Goal: Check status: Check status

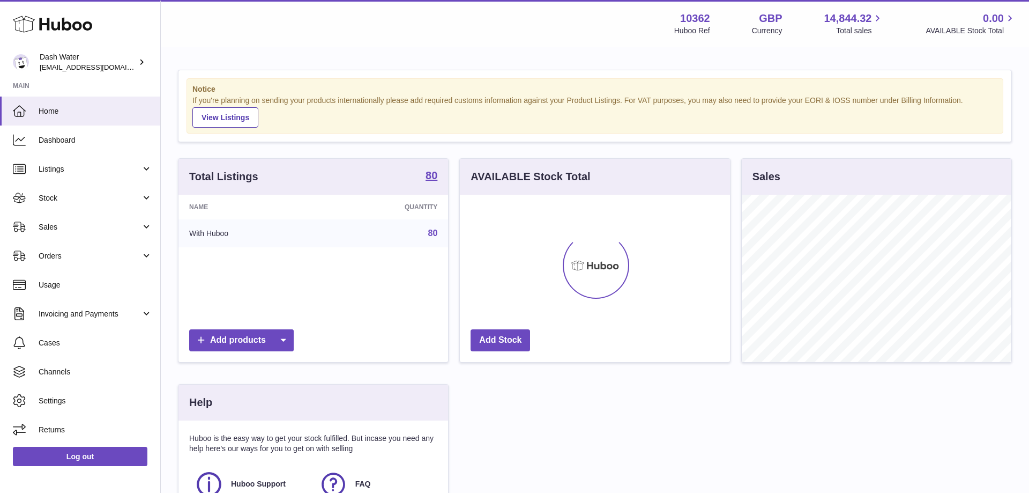
scroll to position [167, 270]
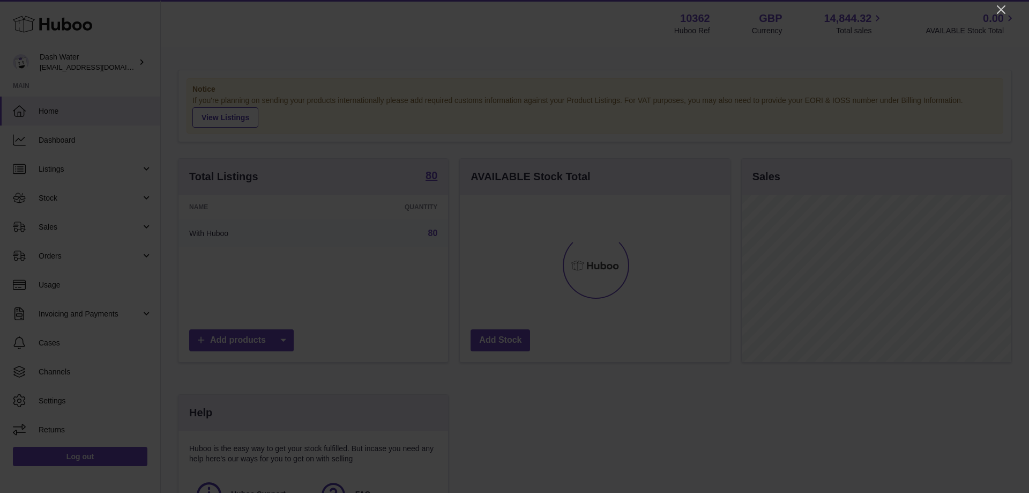
drag, startPoint x: 1001, startPoint y: 9, endPoint x: 955, endPoint y: 20, distance: 47.8
click at [1000, 9] on icon "Close" at bounding box center [1001, 9] width 9 height 9
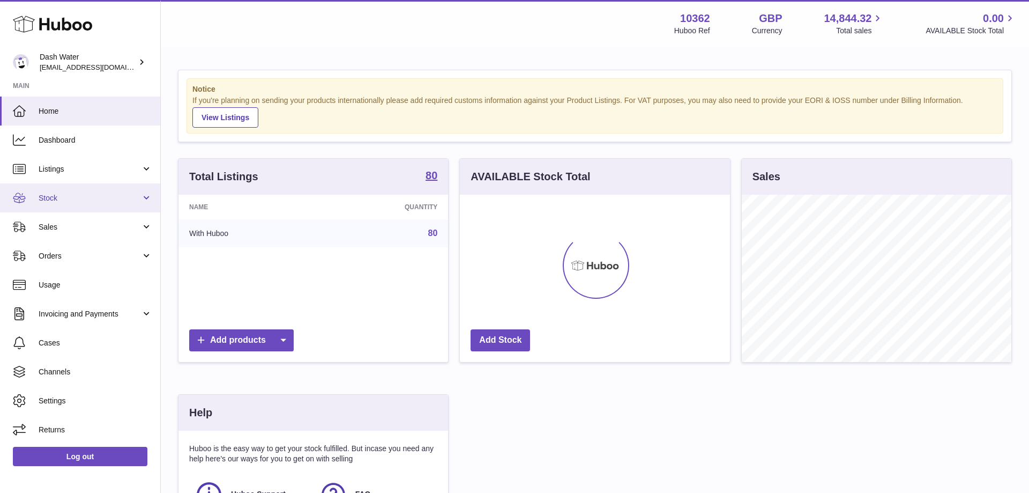
click at [54, 197] on span "Stock" at bounding box center [90, 198] width 102 height 10
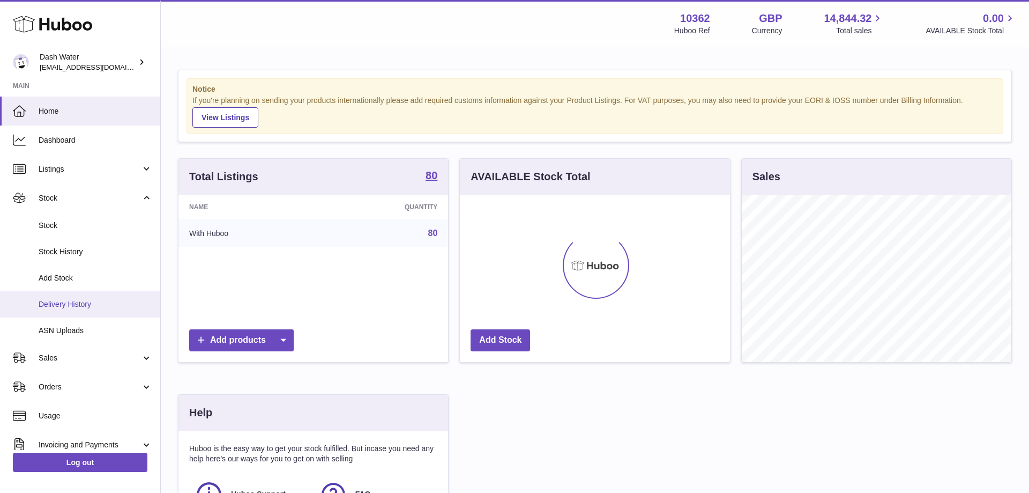
click at [79, 302] on span "Delivery History" at bounding box center [96, 304] width 114 height 10
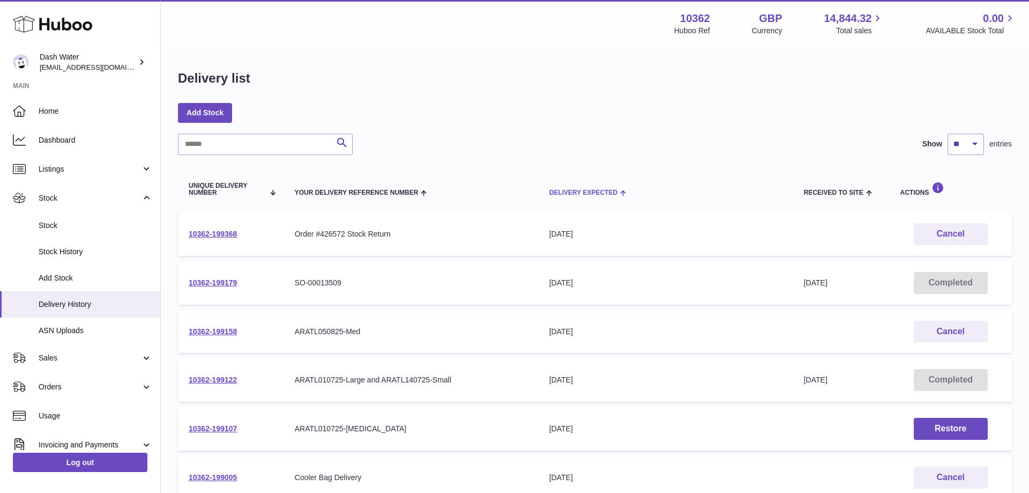
click at [564, 191] on span "Delivery Expected" at bounding box center [583, 192] width 68 height 7
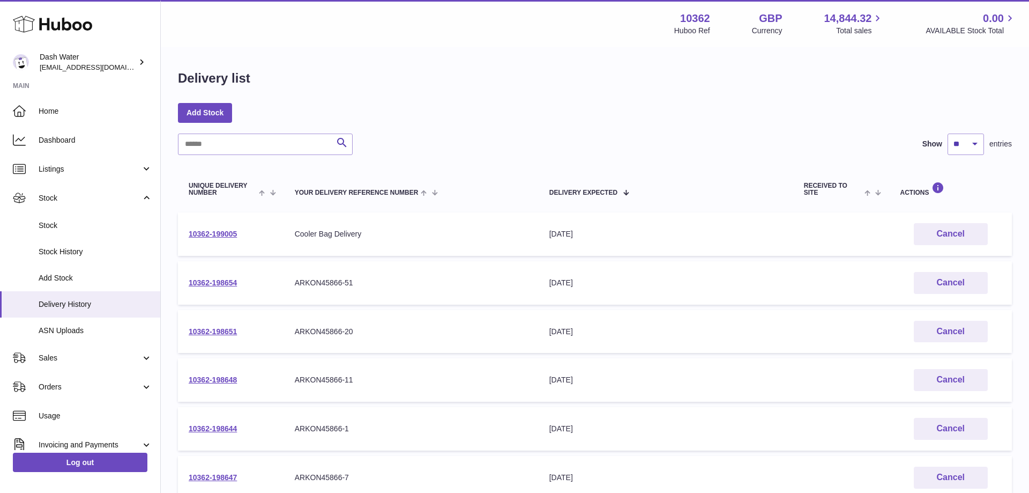
scroll to position [318, 0]
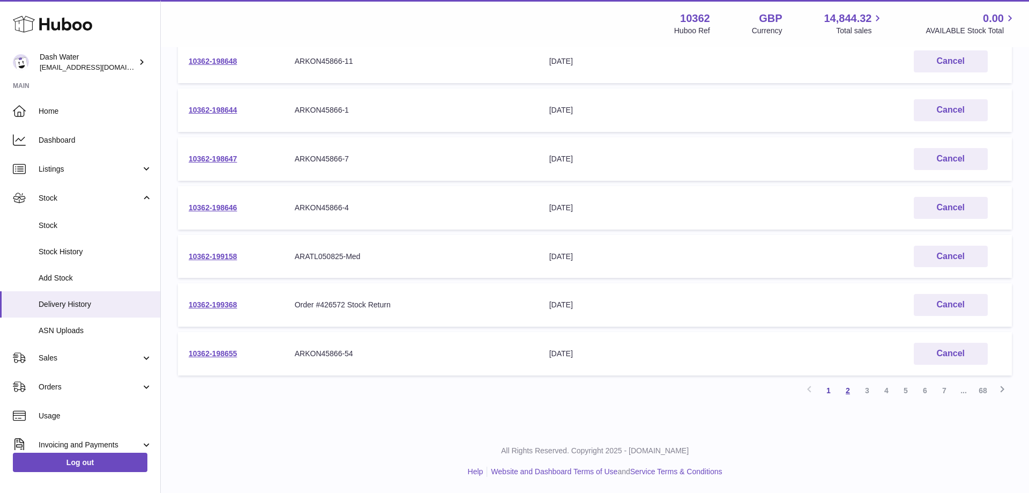
click at [844, 387] on link "2" at bounding box center [847, 390] width 19 height 19
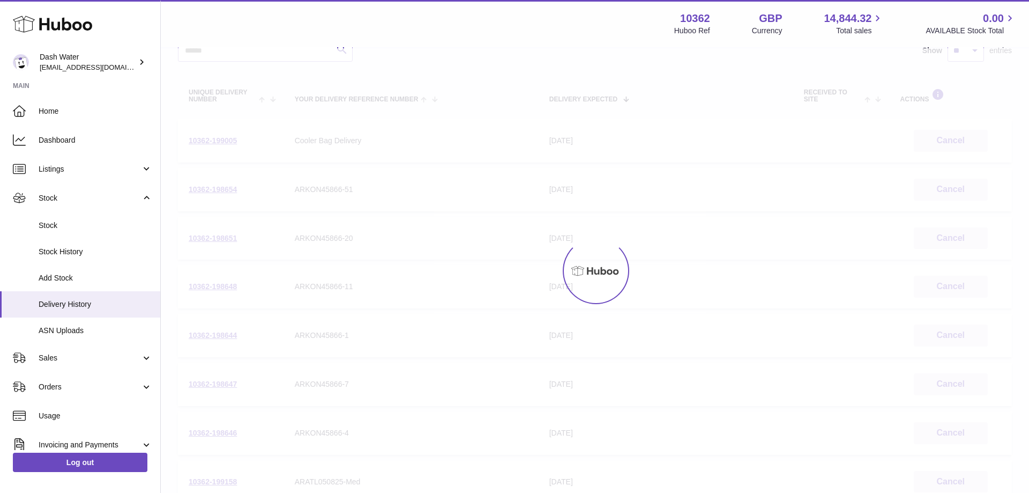
scroll to position [48, 0]
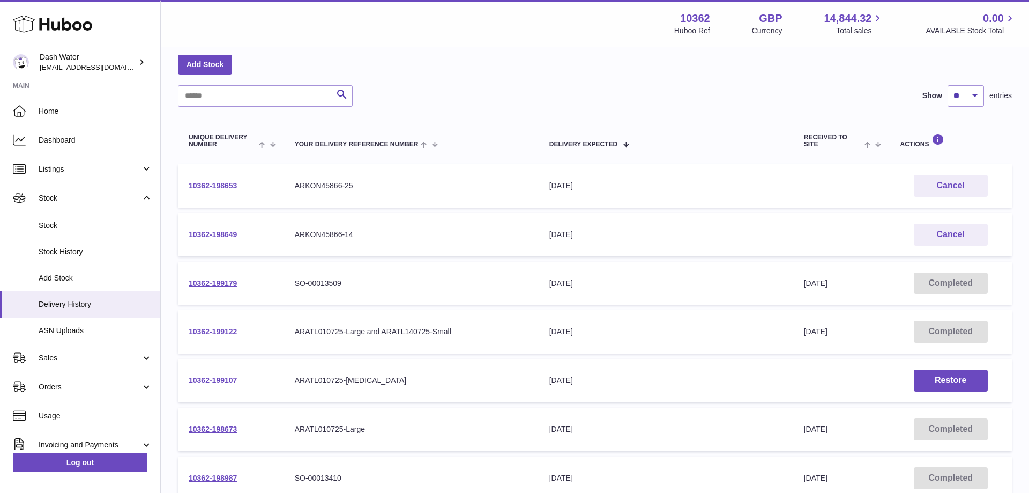
click at [224, 329] on link "10362-199122" at bounding box center [213, 331] width 48 height 9
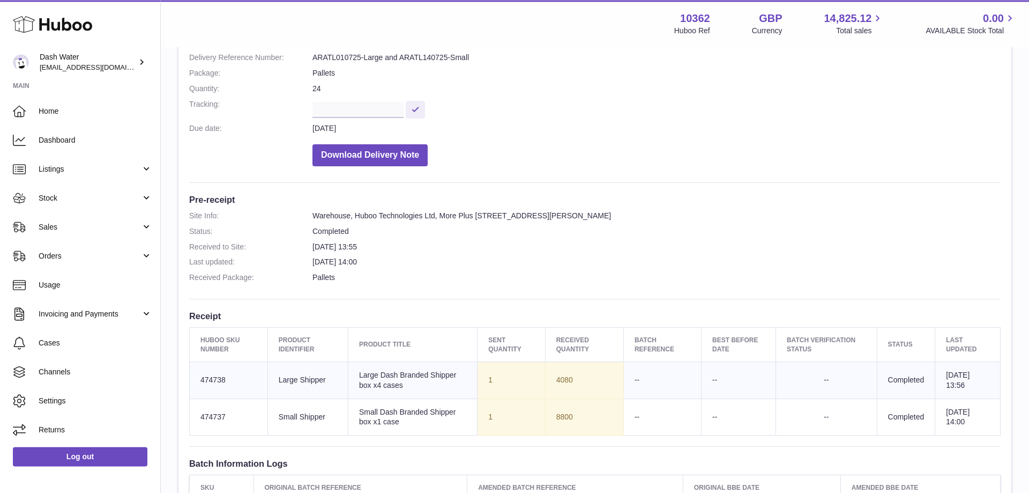
scroll to position [164, 0]
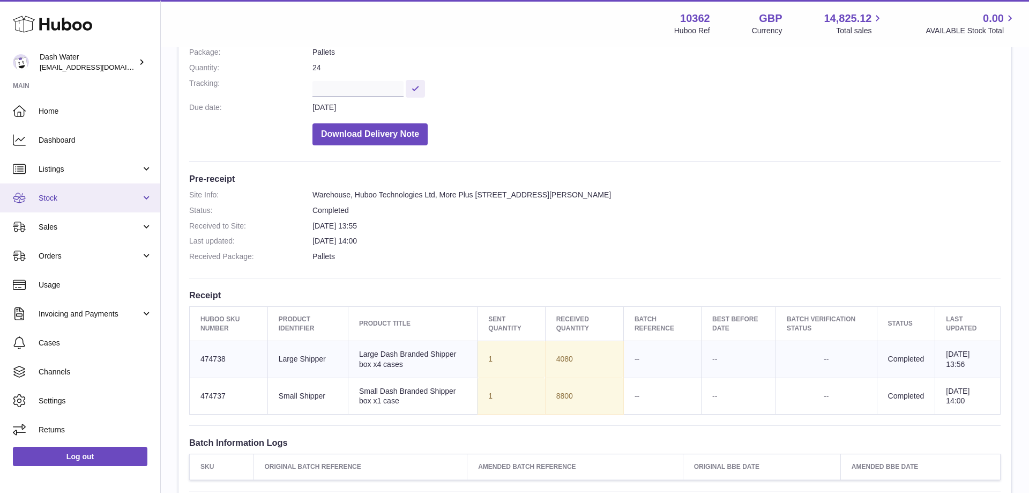
click at [78, 194] on span "Stock" at bounding box center [90, 198] width 102 height 10
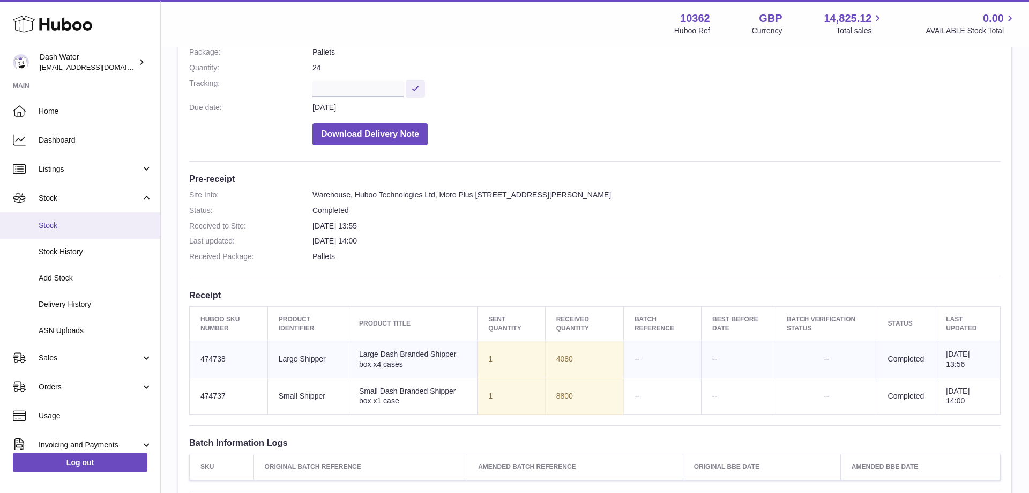
click at [69, 229] on span "Stock" at bounding box center [96, 225] width 114 height 10
click at [47, 222] on span "Stock" at bounding box center [96, 225] width 114 height 10
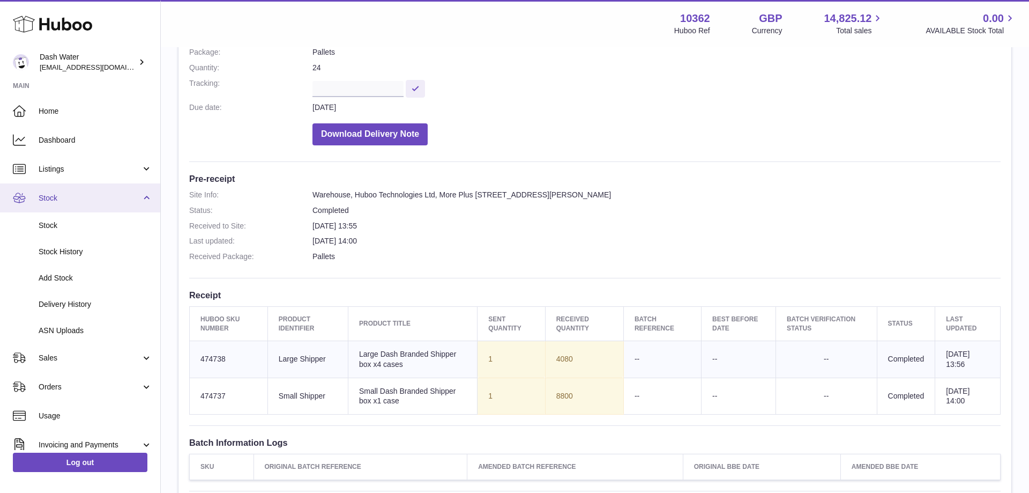
click at [56, 194] on span "Stock" at bounding box center [90, 198] width 102 height 10
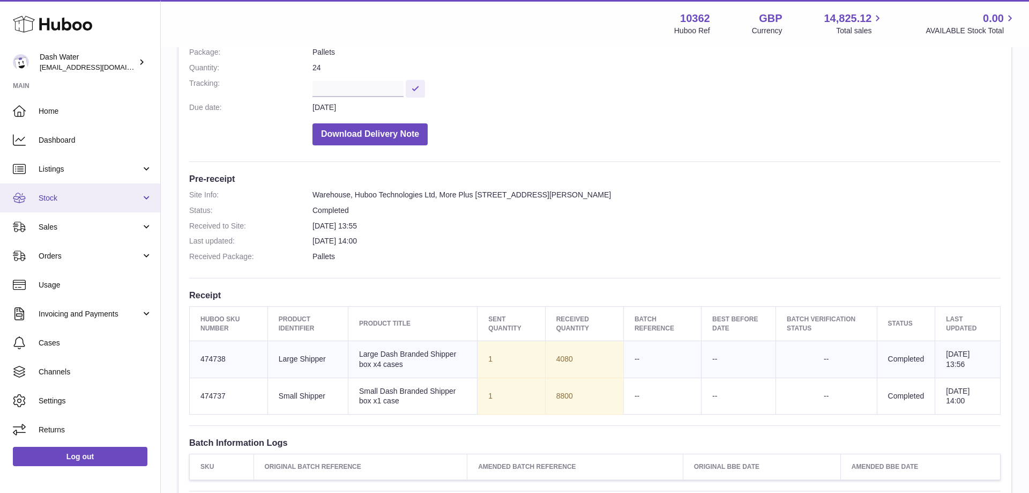
click at [50, 196] on span "Stock" at bounding box center [90, 198] width 102 height 10
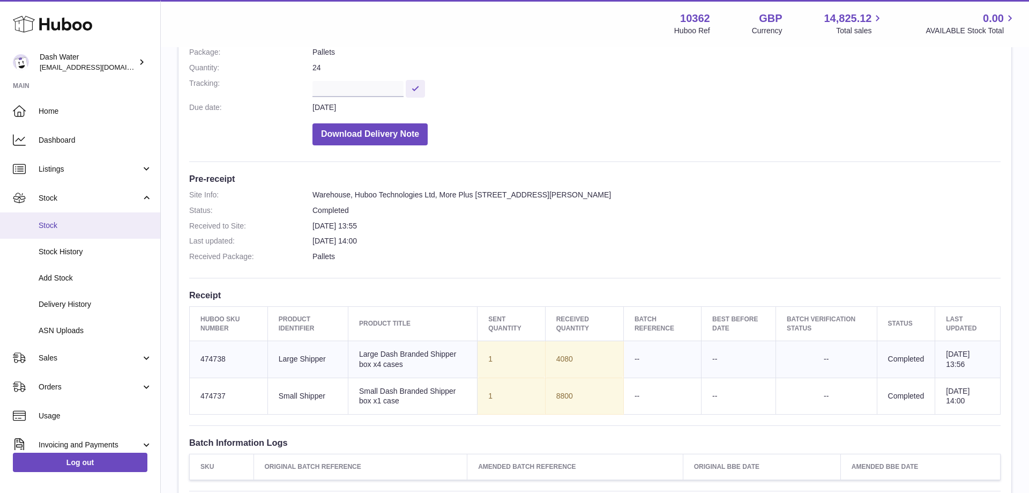
click at [51, 223] on span "Stock" at bounding box center [96, 225] width 114 height 10
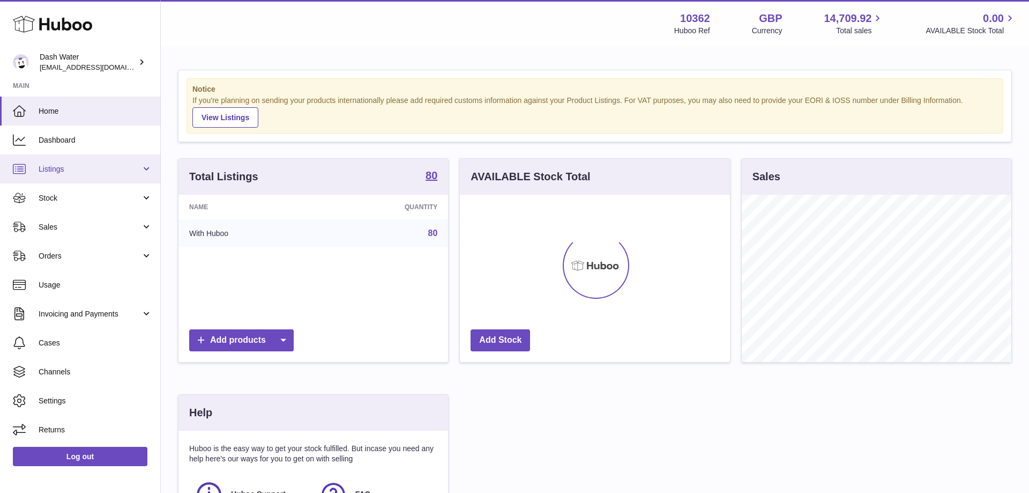
scroll to position [167, 270]
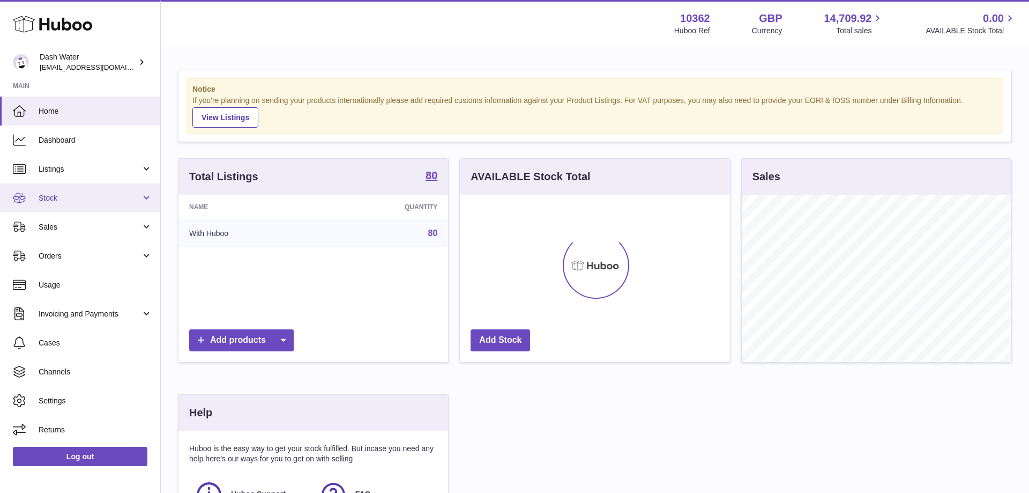
click at [72, 183] on ul "Home Dashboard Listings Not with Huboo Listings with Huboo Bundles Stock Stock …" at bounding box center [80, 269] width 160 height 347
click at [69, 191] on link "Stock" at bounding box center [80, 197] width 160 height 29
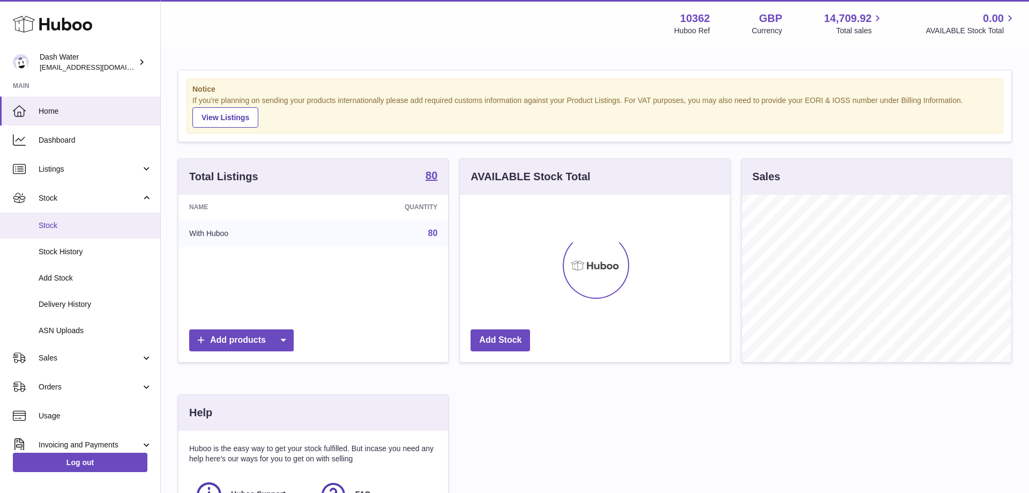
click at [59, 224] on span "Stock" at bounding box center [96, 225] width 114 height 10
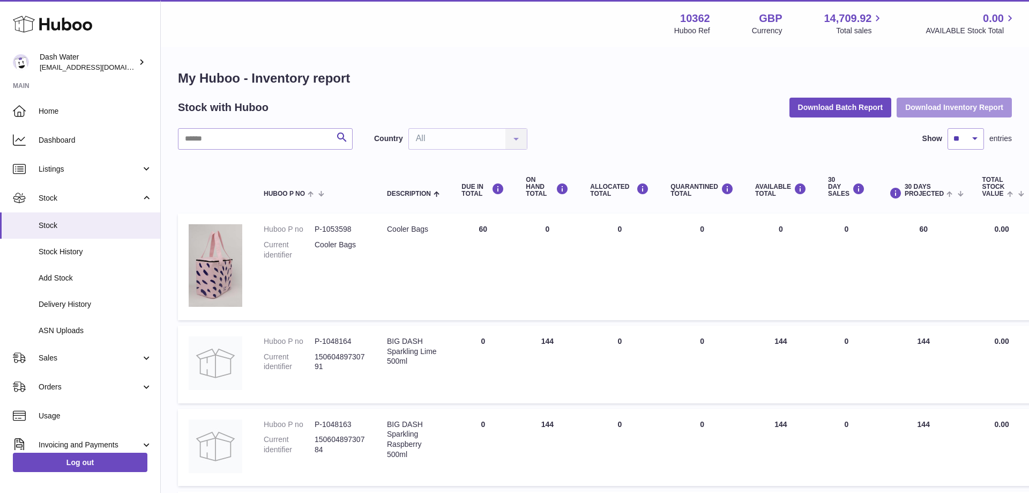
click at [946, 103] on button "Download Inventory Report" at bounding box center [954, 107] width 115 height 19
click at [922, 104] on button "Download Inventory Report" at bounding box center [954, 107] width 115 height 19
click at [760, 4] on div "Menu Huboo 10362 Huboo Ref GBP Currency 14,709.92 Total sales 0.00 AVAILABLE St…" at bounding box center [595, 23] width 868 height 47
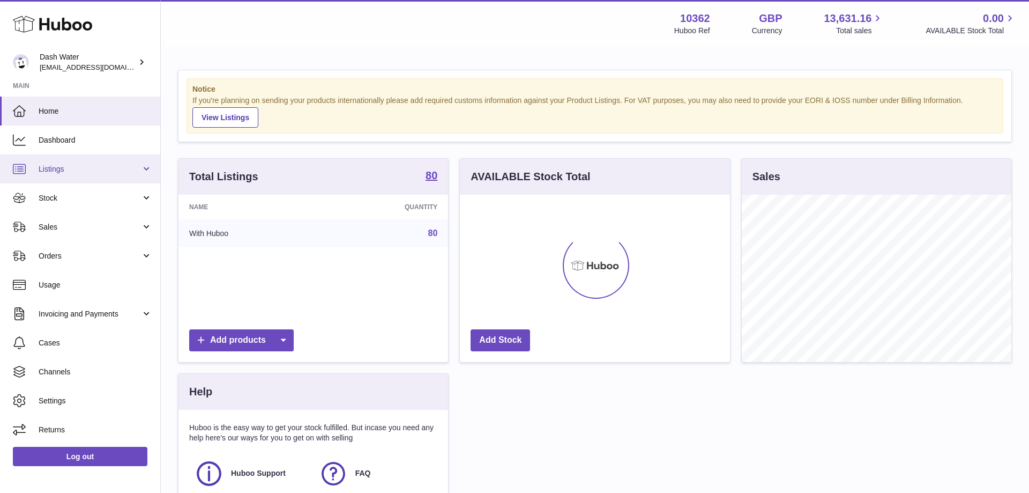
scroll to position [167, 270]
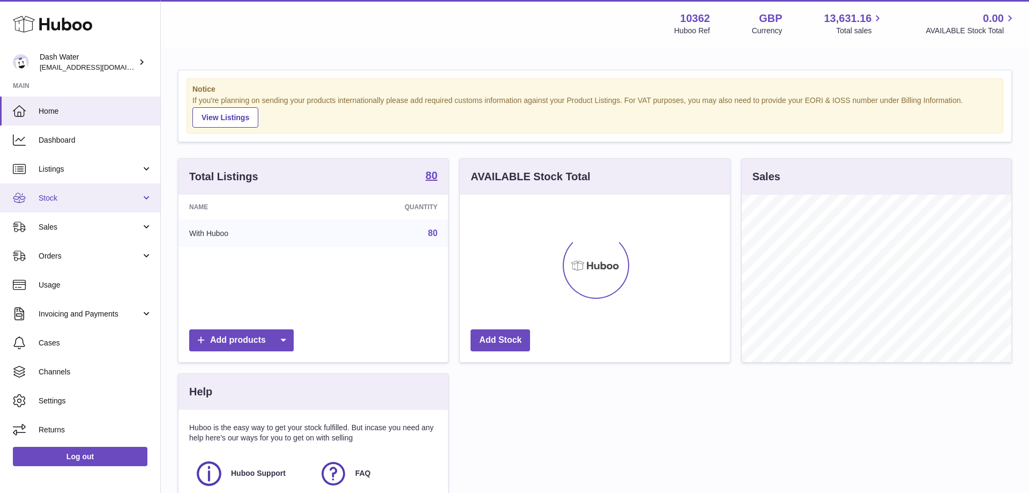
click at [81, 195] on span "Stock" at bounding box center [90, 198] width 102 height 10
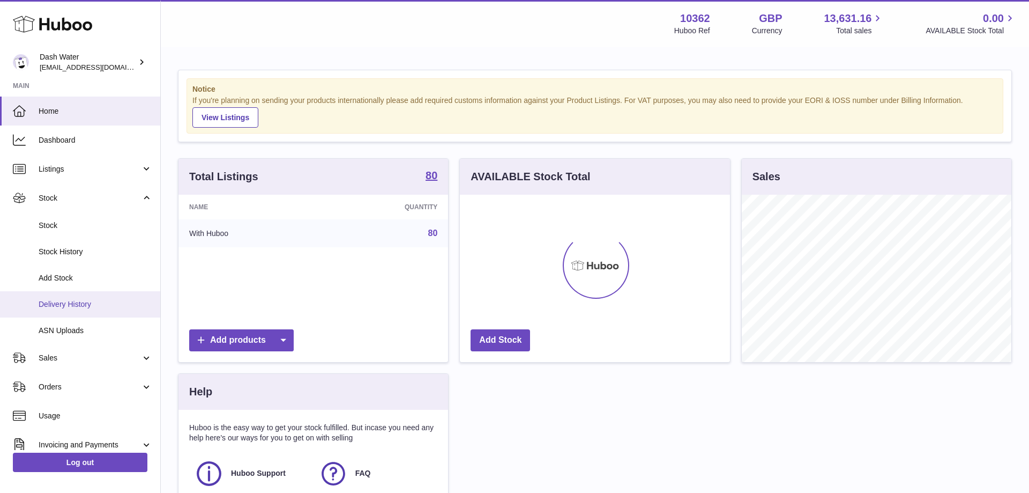
click at [67, 303] on span "Delivery History" at bounding box center [96, 304] width 114 height 10
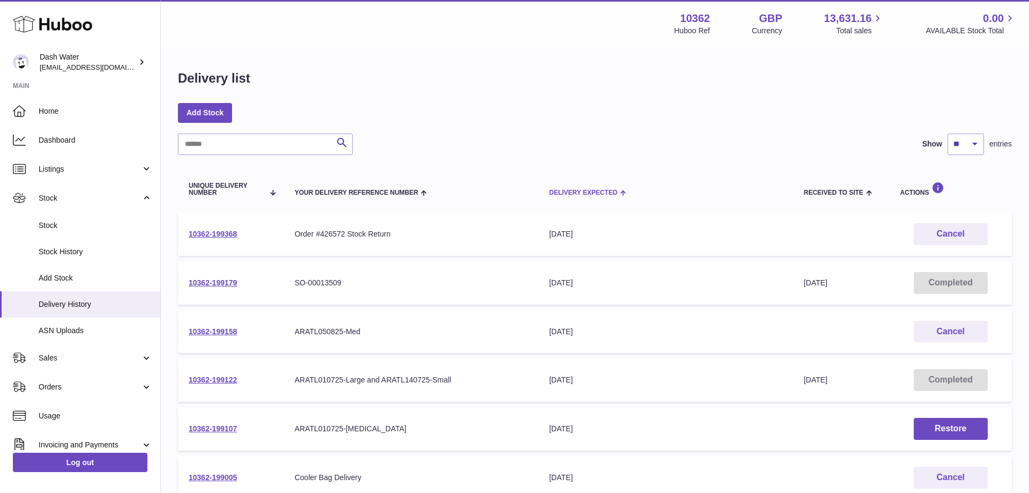
click at [591, 190] on span "Delivery Expected" at bounding box center [583, 192] width 68 height 7
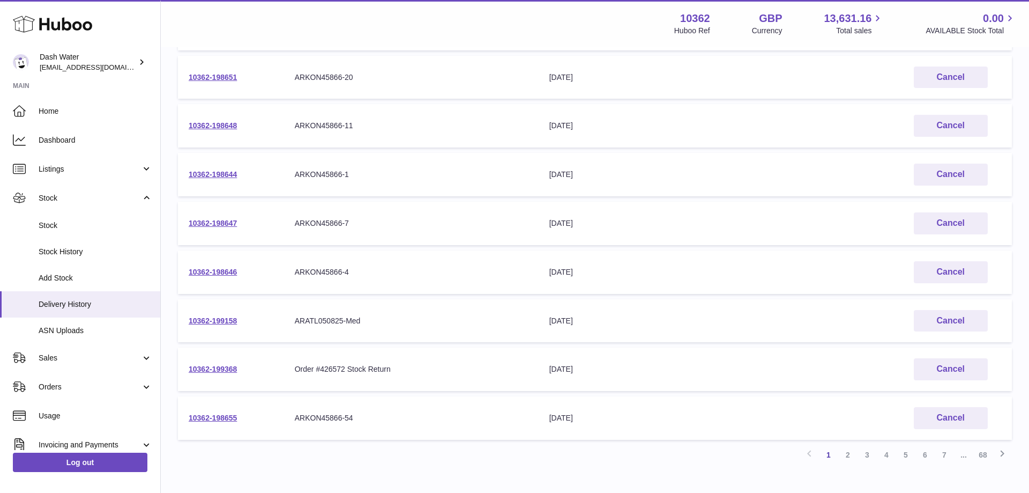
scroll to position [273, 0]
